Goal: Task Accomplishment & Management: Manage account settings

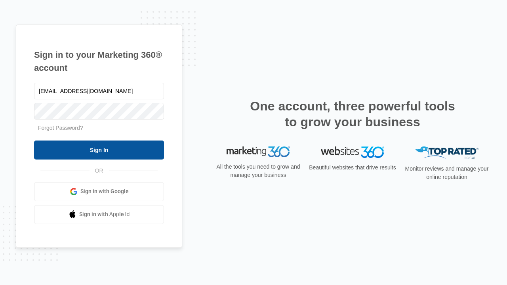
click at [99, 150] on input "Sign In" at bounding box center [99, 149] width 130 height 19
